Goal: Task Accomplishment & Management: Complete application form

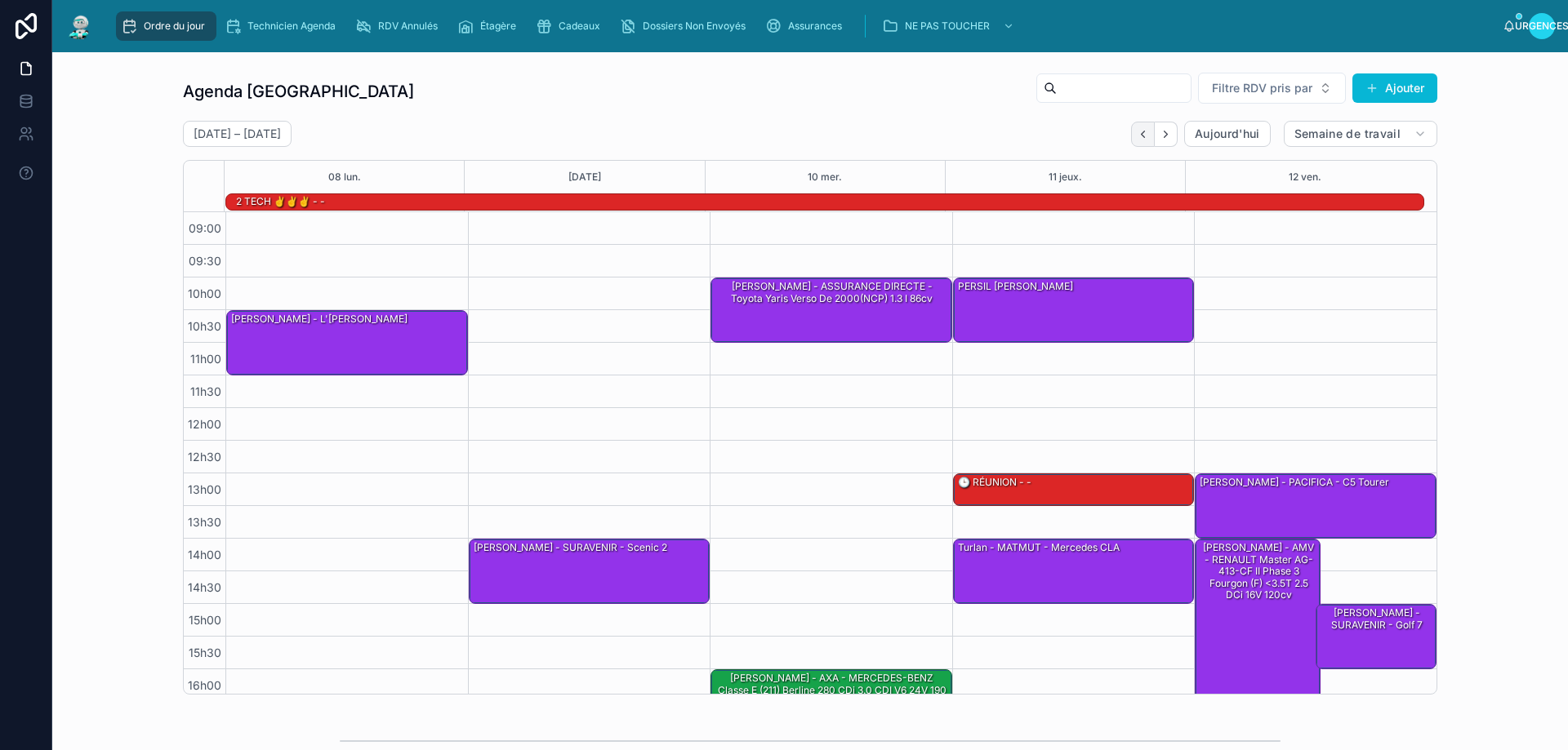
click at [1138, 133] on icon "Dos" at bounding box center [1143, 134] width 12 height 12
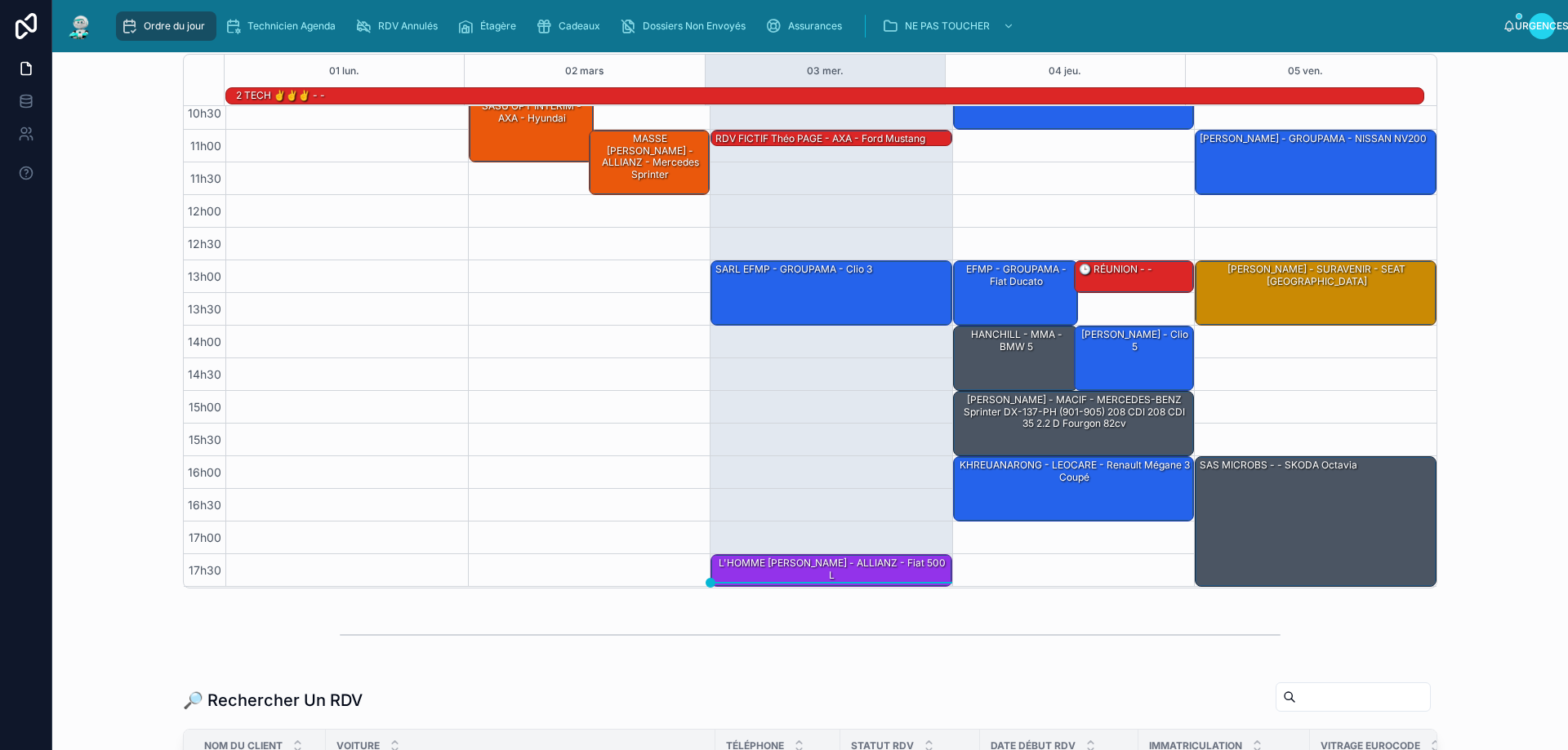
scroll to position [326, 0]
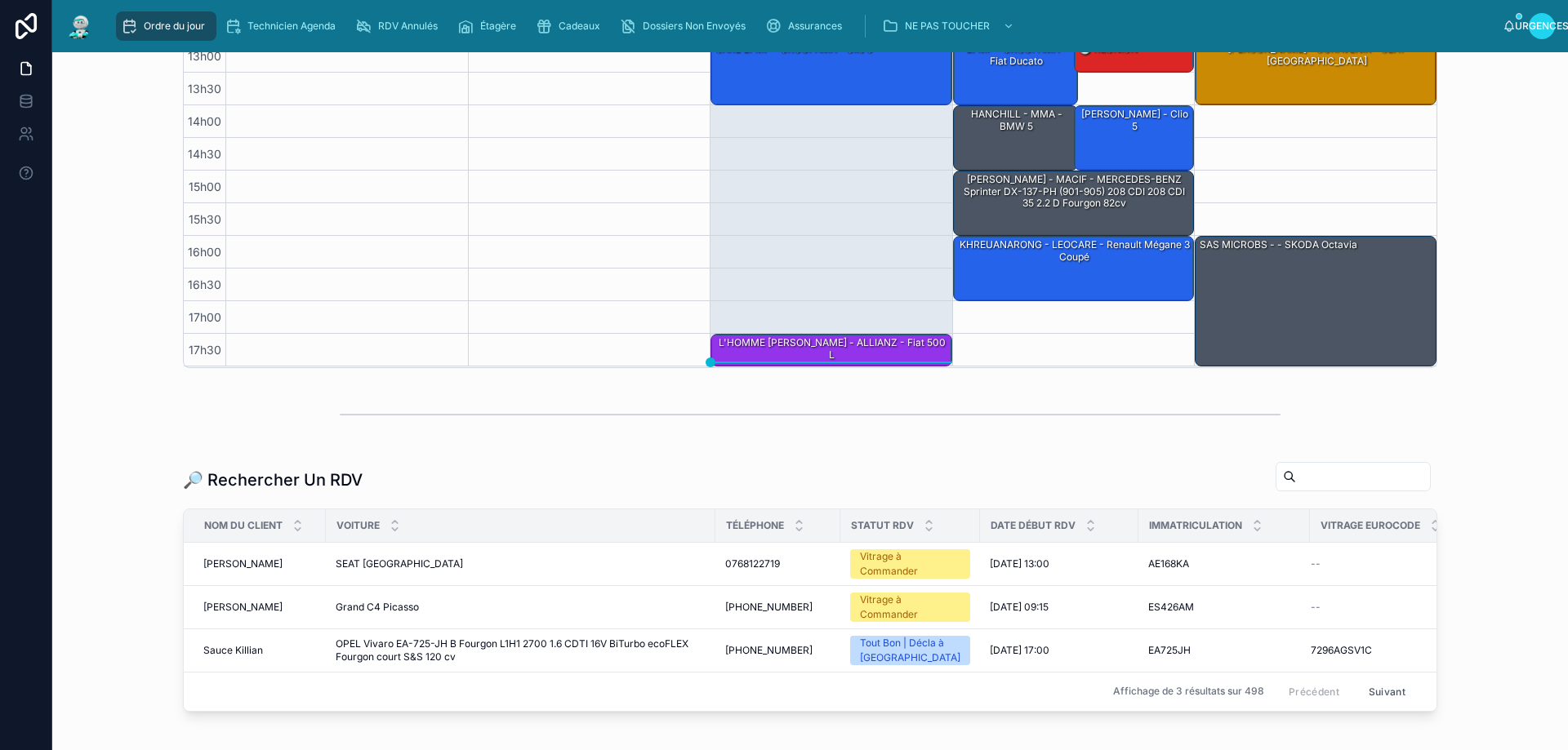
click at [1299, 480] on input "text" at bounding box center [1364, 477] width 134 height 23
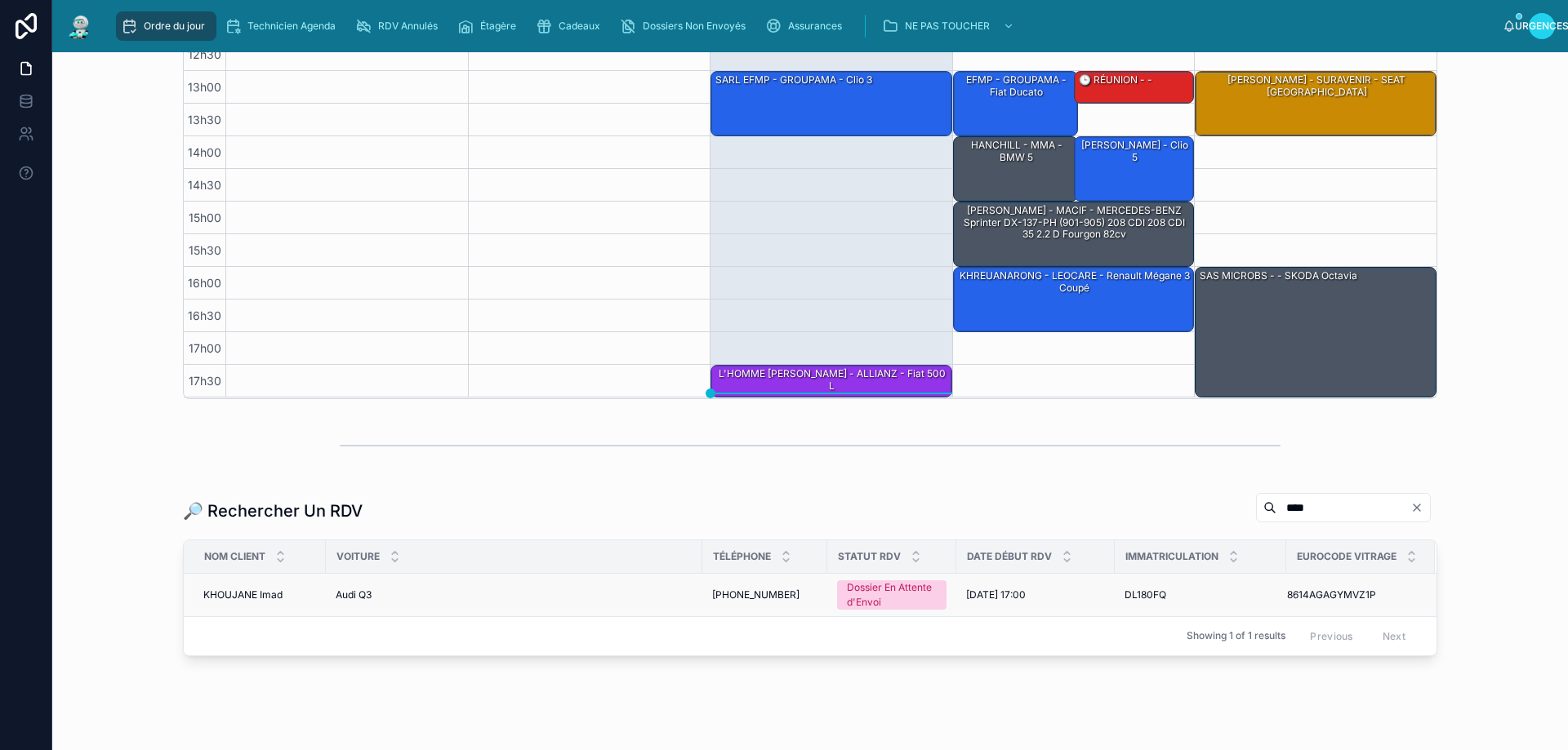
scroll to position [326, 0]
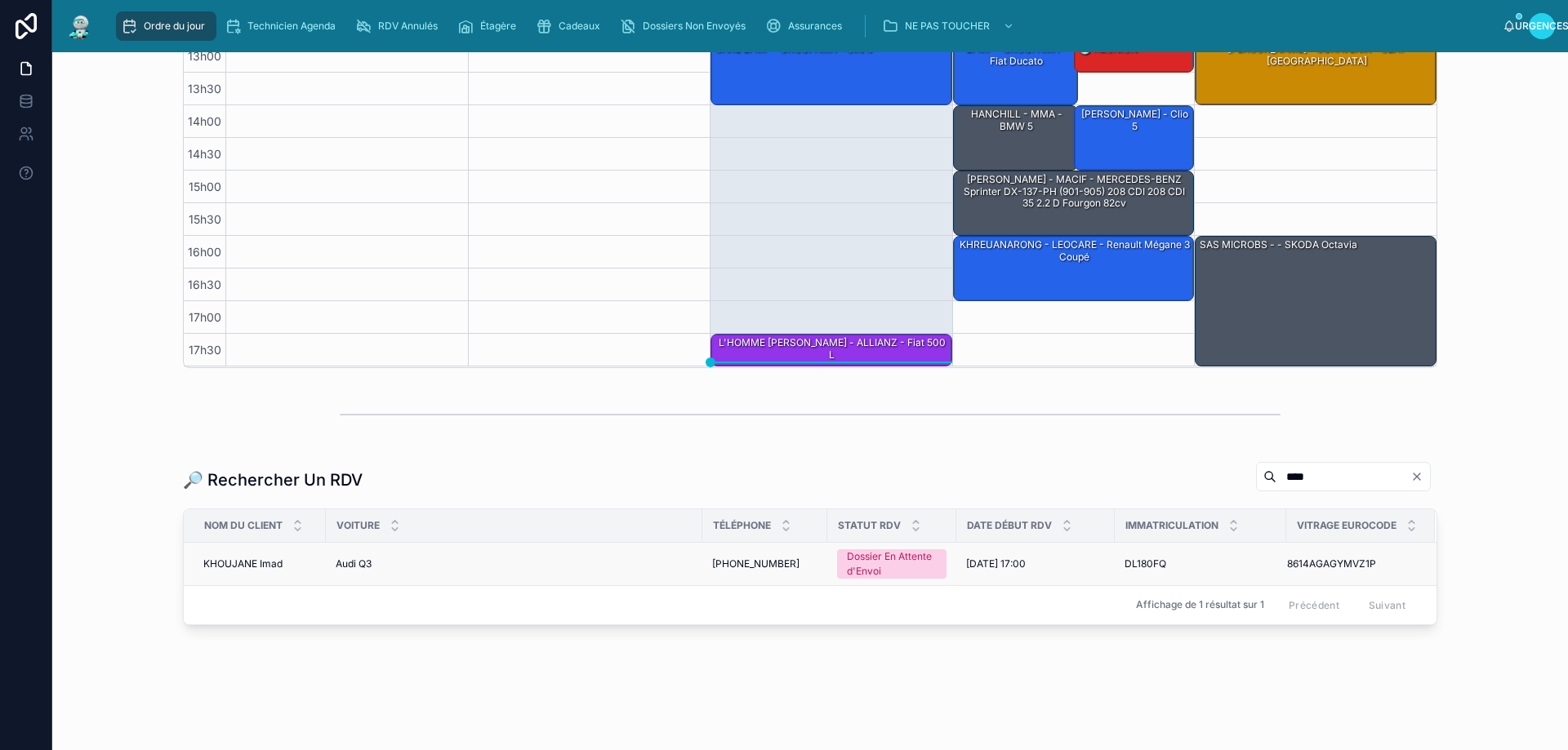
type input "****"
click at [827, 557] on td "Dossier En Attente d'Envoi" at bounding box center [891, 564] width 129 height 44
click at [856, 561] on font "Dossier En Attente d'Envoi" at bounding box center [890, 564] width 85 height 26
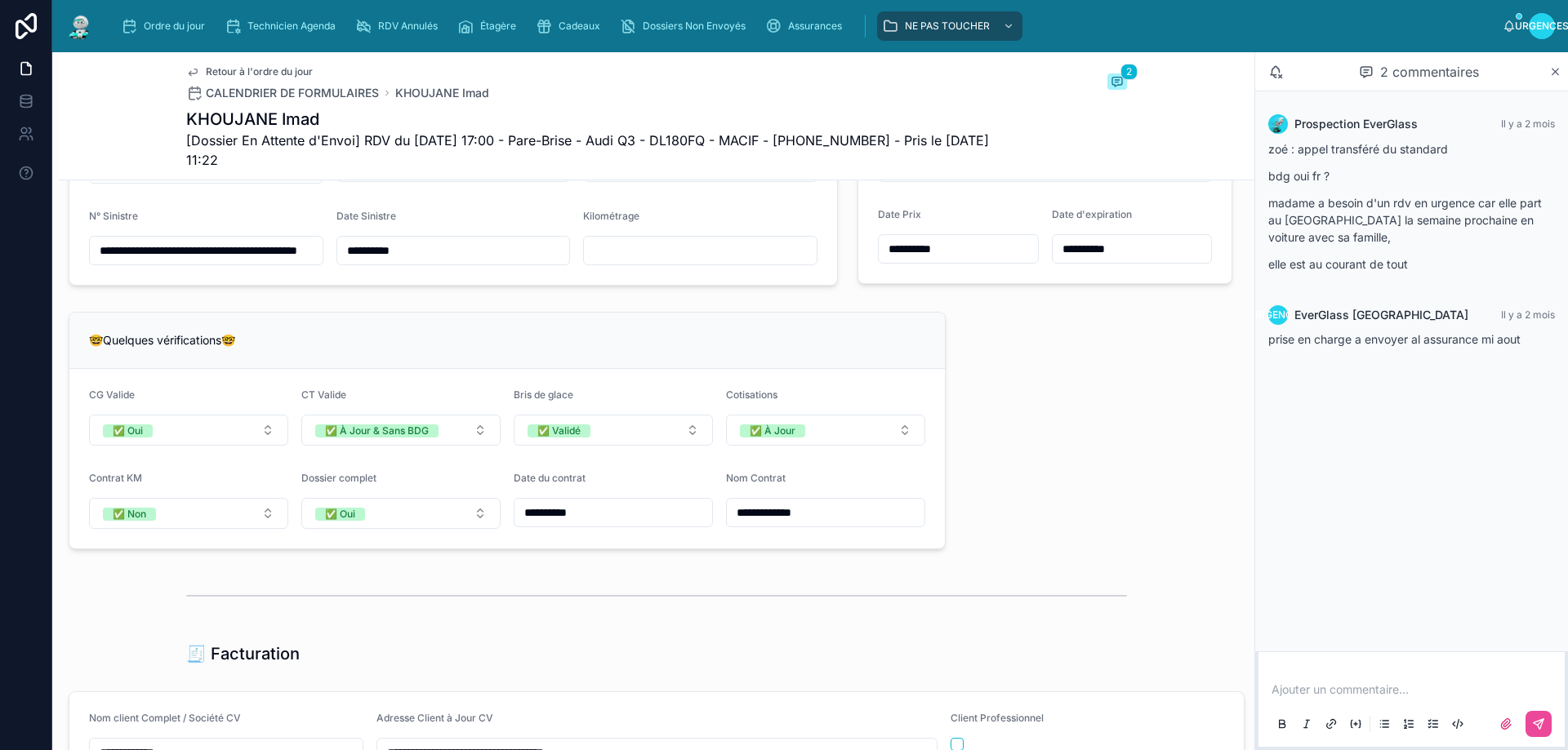
scroll to position [1387, 0]
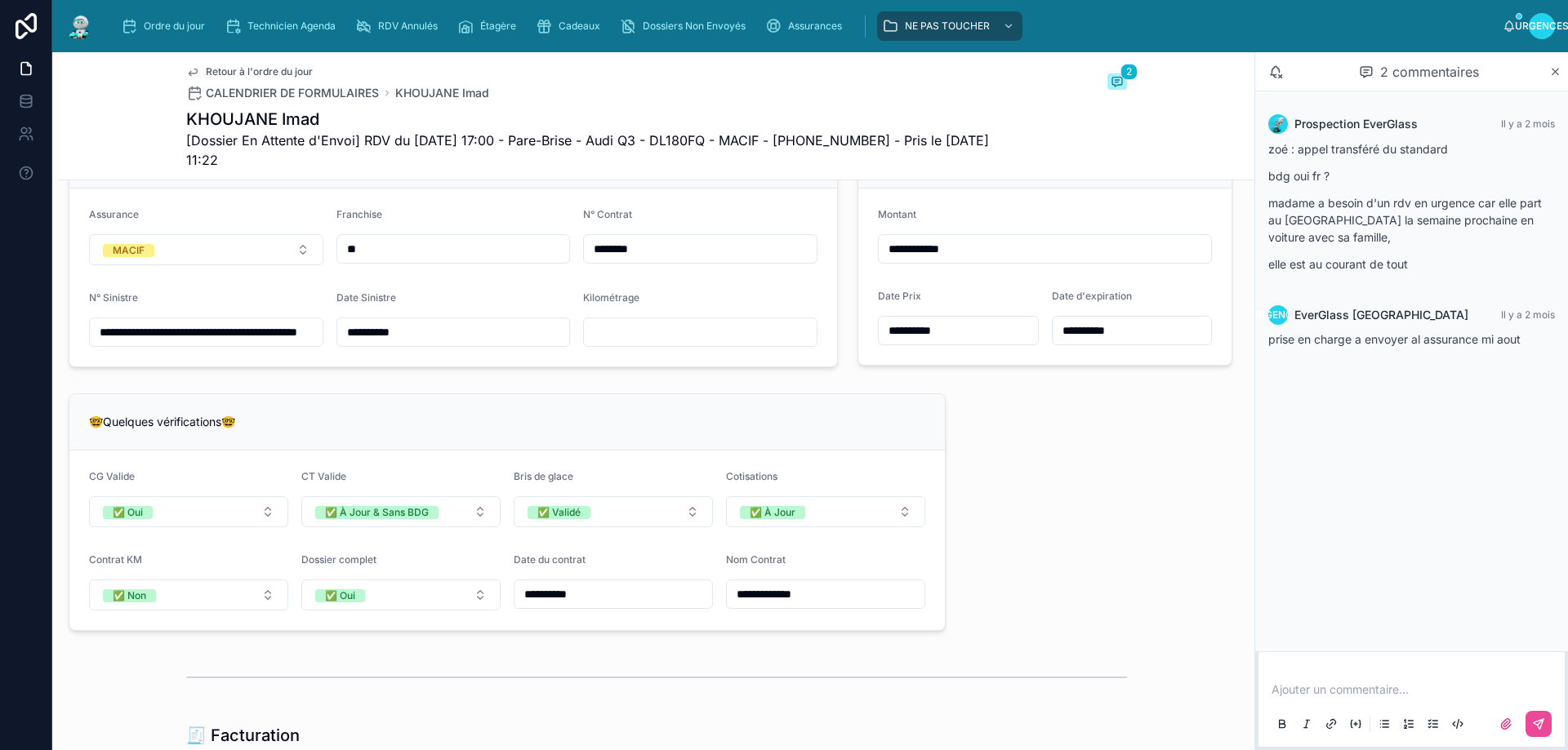
click at [627, 343] on input "text" at bounding box center [700, 332] width 233 height 23
type input "******"
click at [1067, 468] on div "**********" at bounding box center [657, 377] width 1196 height 3131
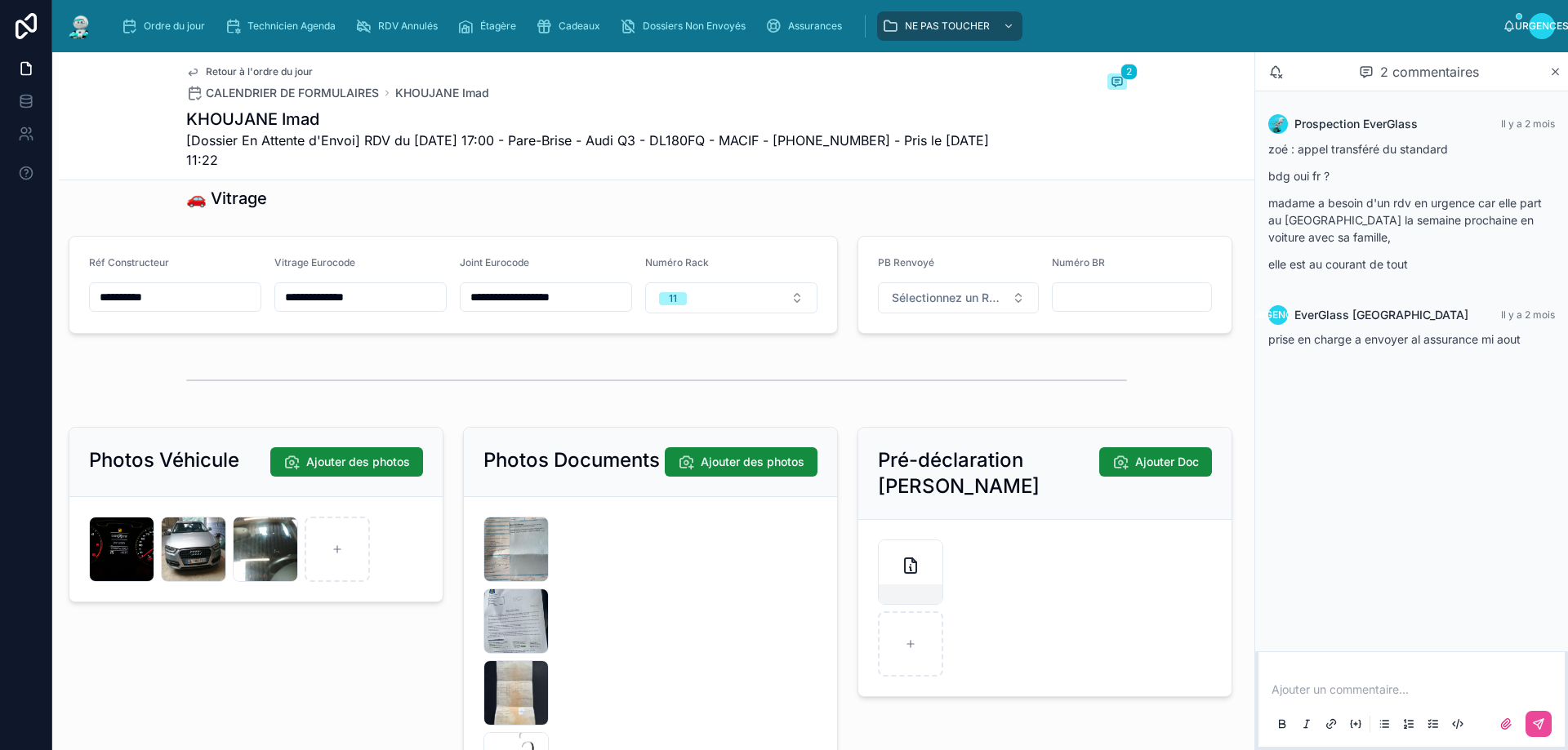
scroll to position [2531, 0]
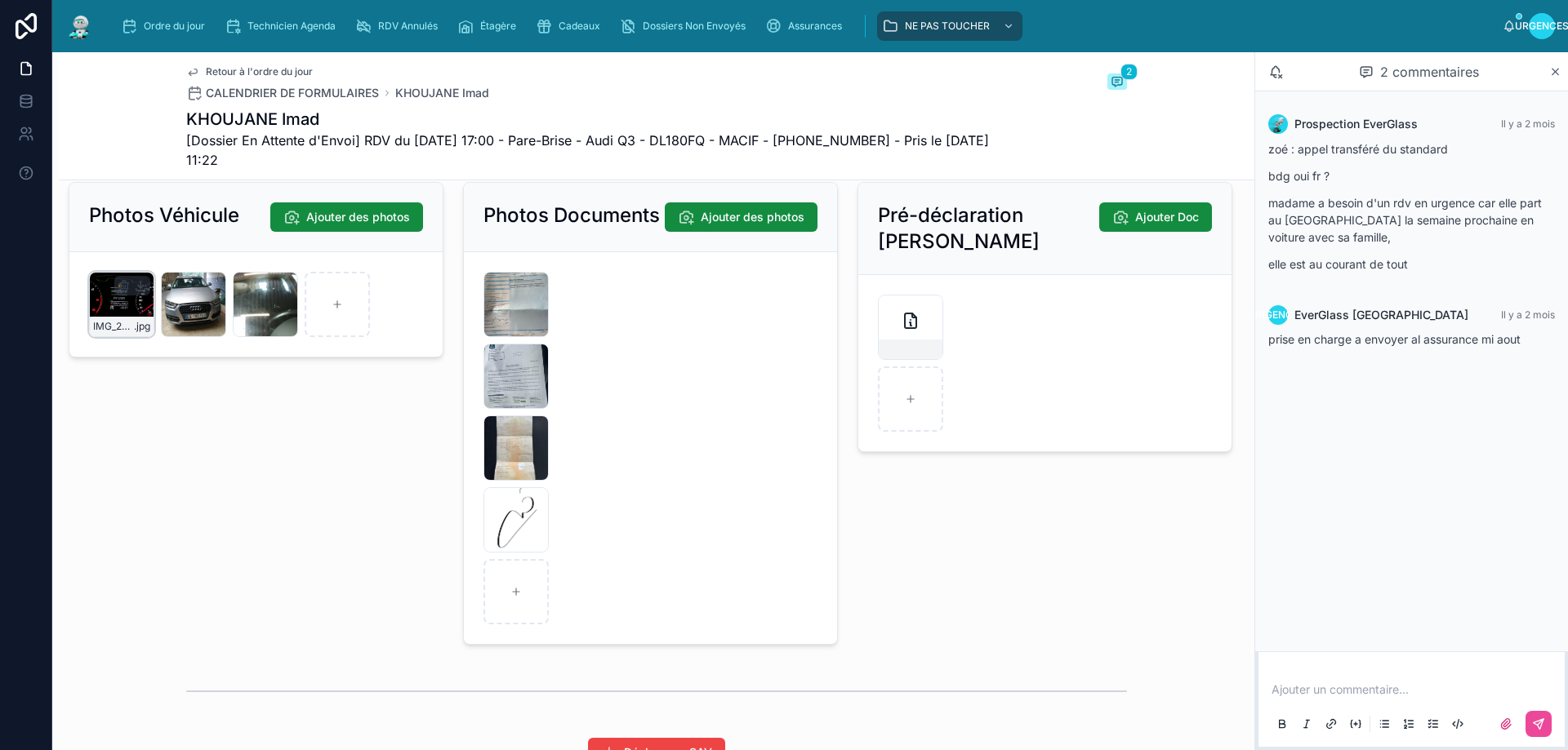
click at [122, 292] on icon "button" at bounding box center [124, 286] width 13 height 13
click at [237, 288] on icon "button" at bounding box center [237, 285] width 0 height 3
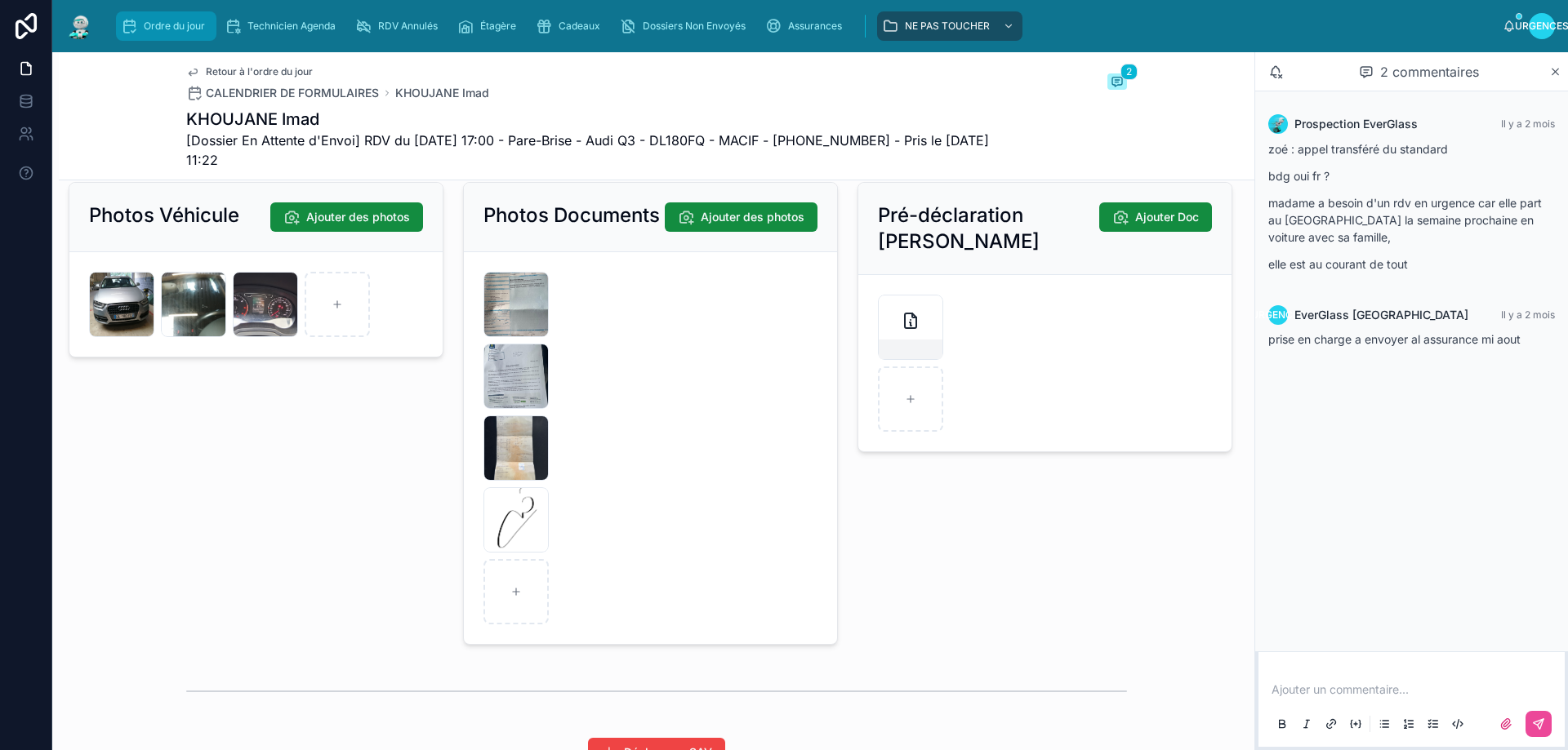
click at [165, 26] on font "Ordre du jour" at bounding box center [174, 26] width 62 height 12
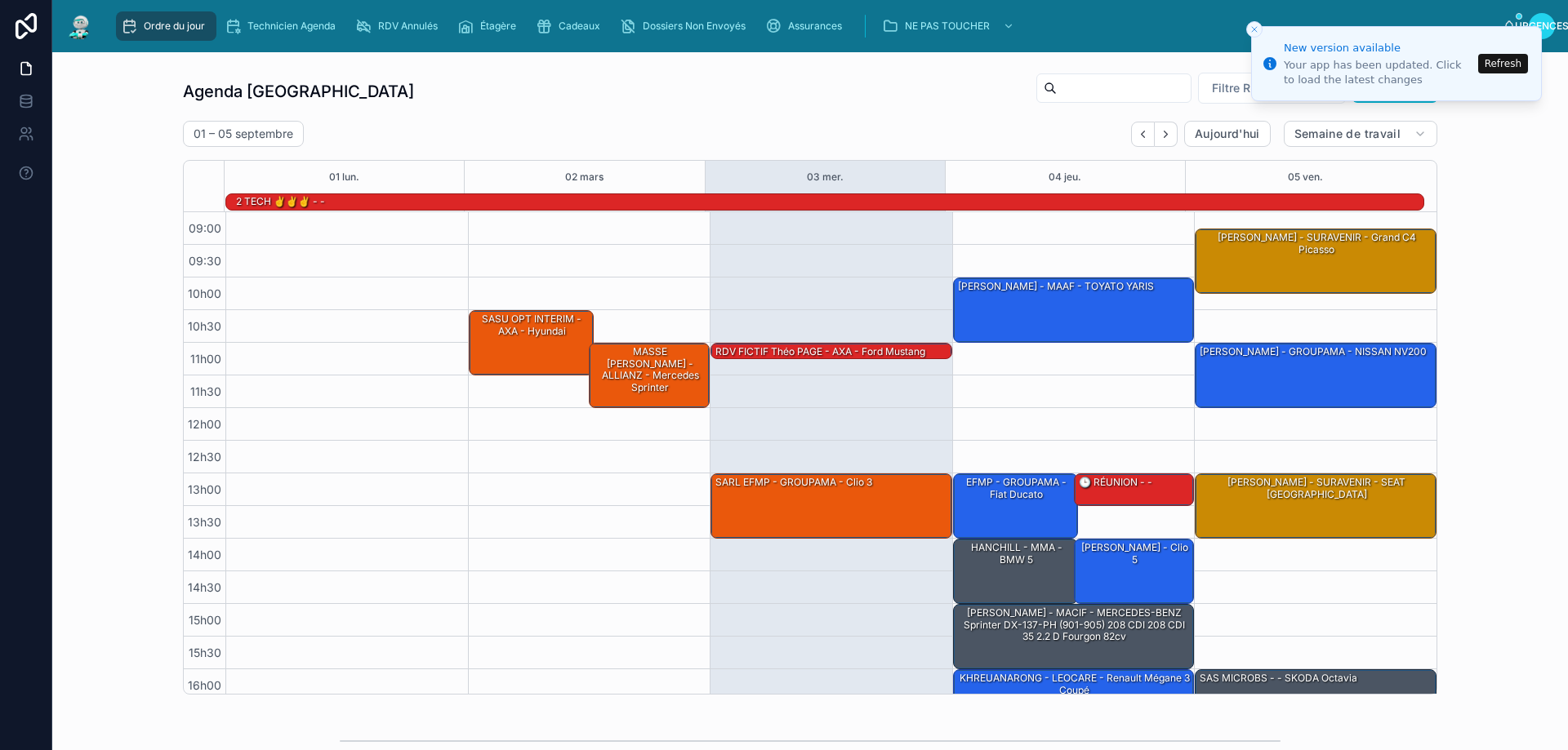
scroll to position [107, 0]
